Goal: Information Seeking & Learning: Learn about a topic

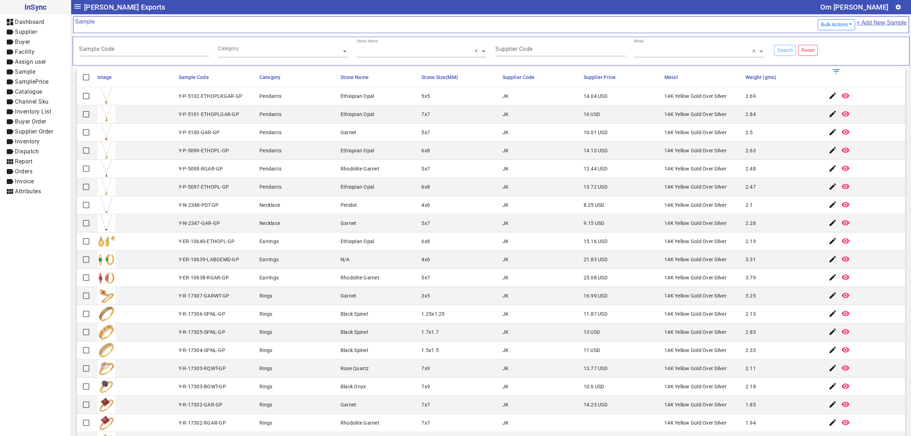
click at [567, 120] on mat-cell "JK" at bounding box center [540, 114] width 81 height 18
click at [753, 266] on mat-cell "3.31" at bounding box center [783, 260] width 81 height 18
click at [200, 138] on mat-cell "Y-P-5100-GAR-GP" at bounding box center [217, 133] width 81 height 18
click at [743, 228] on mat-cell "2.28" at bounding box center [783, 223] width 81 height 18
click at [301, 329] on mat-cell "Rings" at bounding box center [297, 332] width 81 height 18
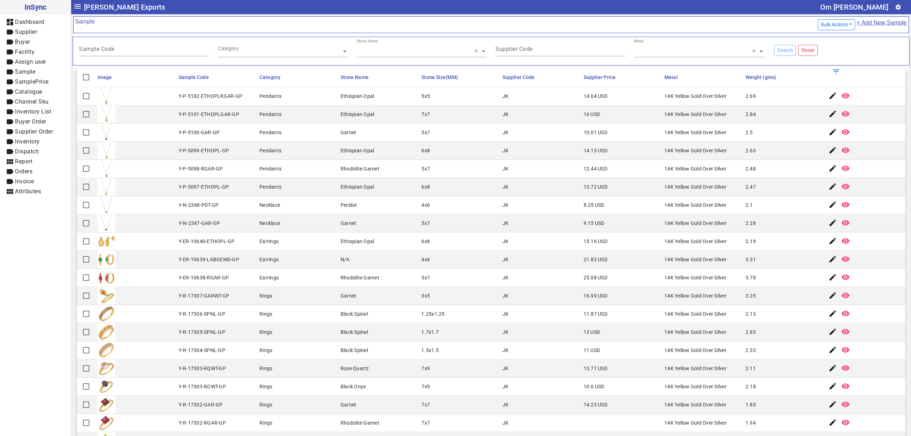
click at [749, 305] on mat-cell "3.25" at bounding box center [783, 296] width 81 height 18
drag, startPoint x: 393, startPoint y: 208, endPoint x: 402, endPoint y: 237, distance: 30.2
click at [393, 208] on mat-cell "Peridot" at bounding box center [378, 205] width 81 height 18
click at [285, 323] on mat-cell "Rings" at bounding box center [297, 314] width 81 height 18
click at [662, 328] on mat-cell "14K Yellow Gold Over Silver" at bounding box center [702, 332] width 81 height 18
